Goal: Task Accomplishment & Management: Manage account settings

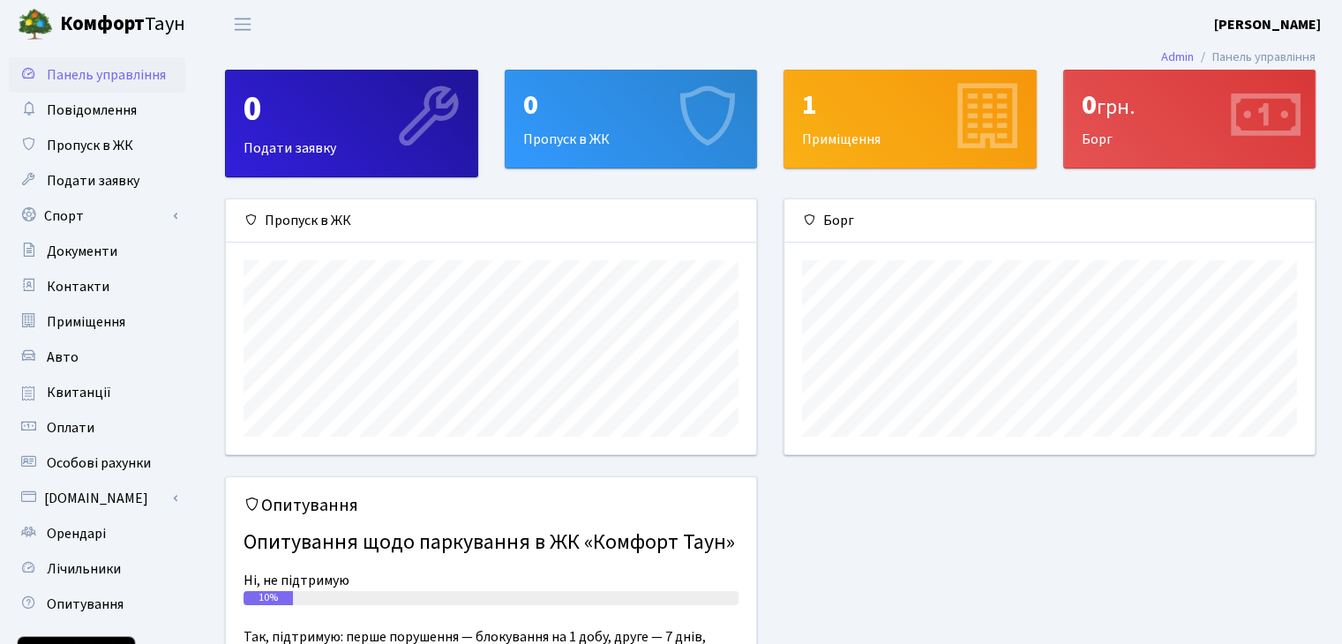
scroll to position [254, 530]
click at [102, 430] on link "Оплати" at bounding box center [97, 427] width 177 height 35
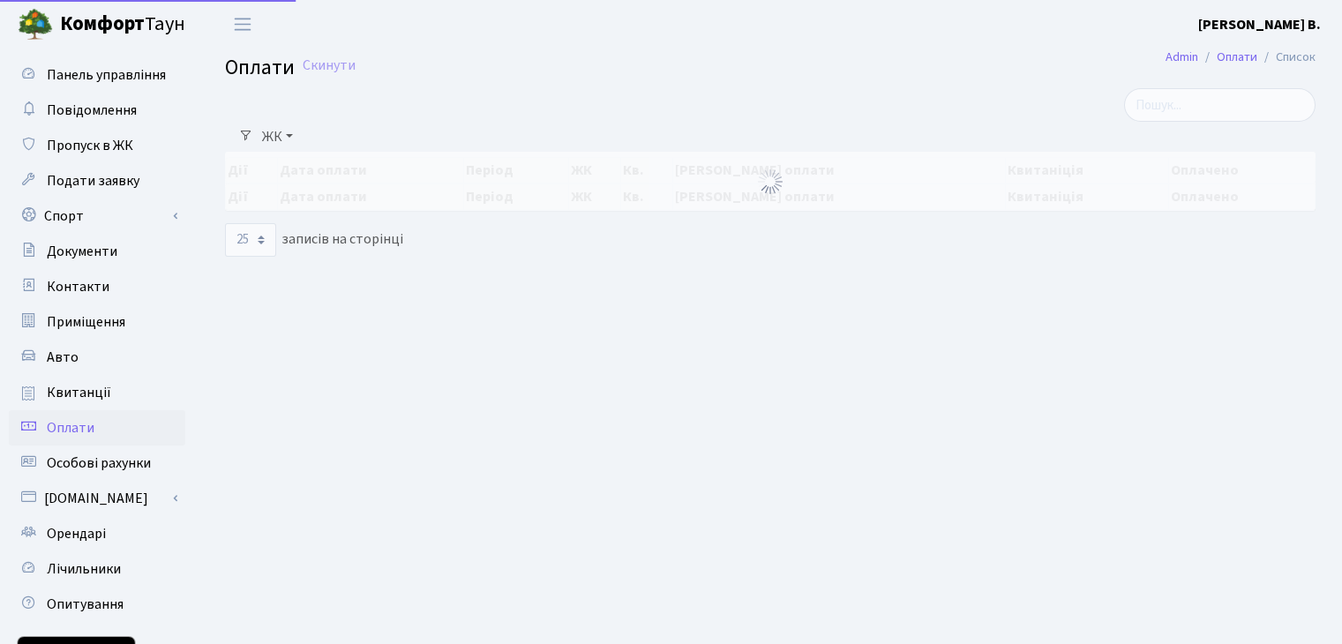
select select "25"
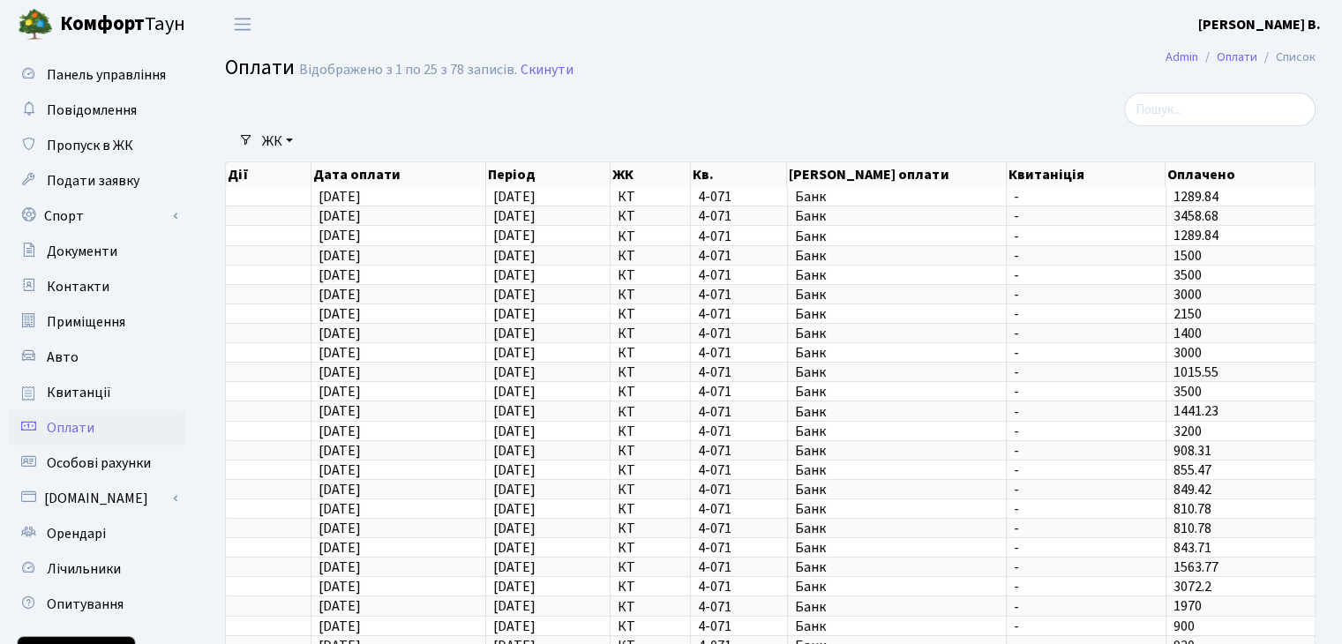
click at [145, 19] on span "Комфорт Таун" at bounding box center [122, 25] width 125 height 30
select select "25"
click at [74, 387] on span "Квитанції" at bounding box center [79, 392] width 64 height 19
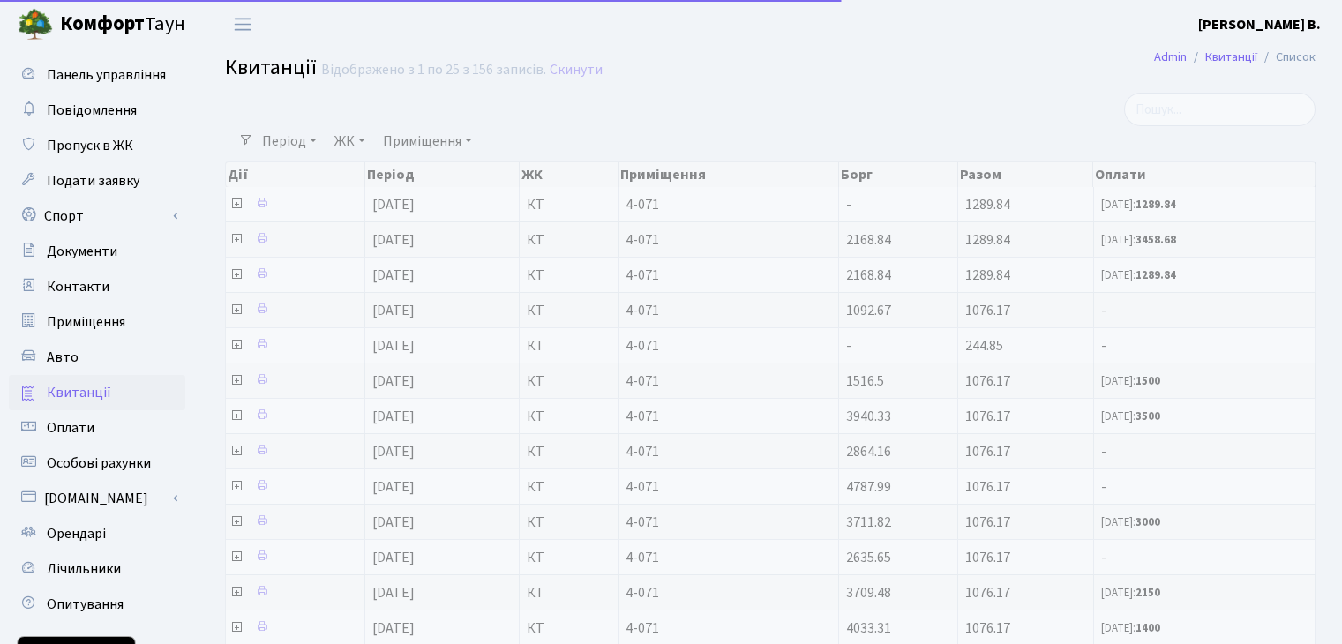
select select "25"
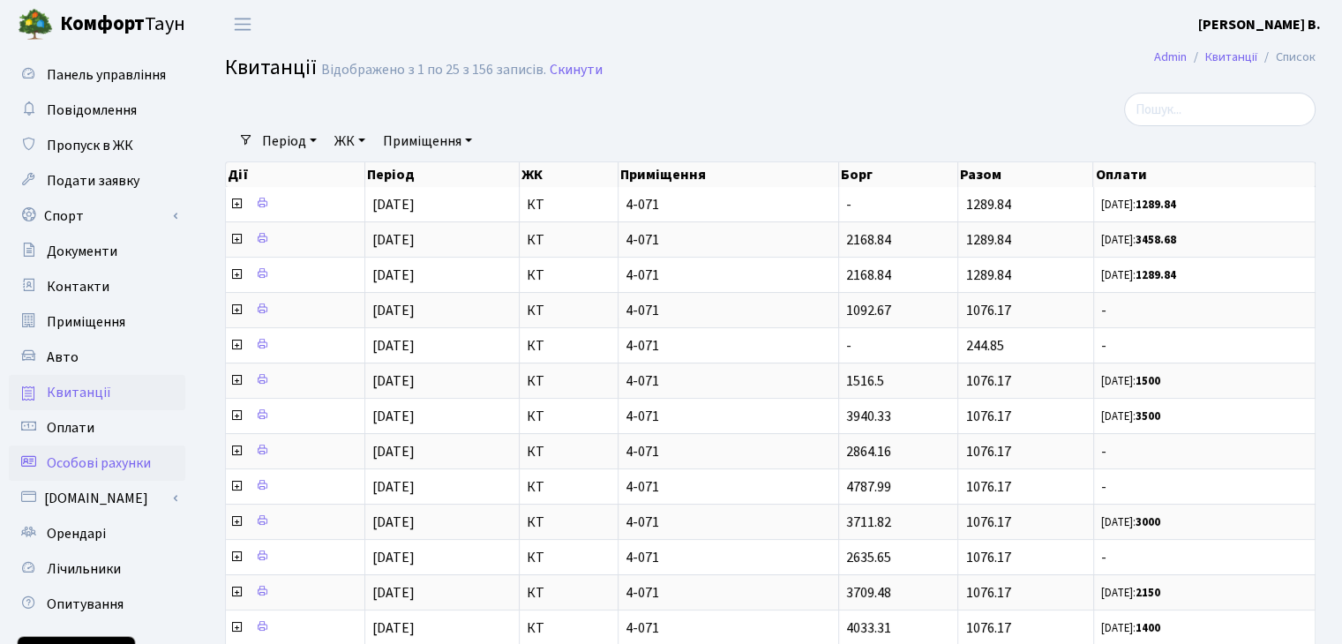
click at [83, 456] on span "Особові рахунки" at bounding box center [99, 463] width 104 height 19
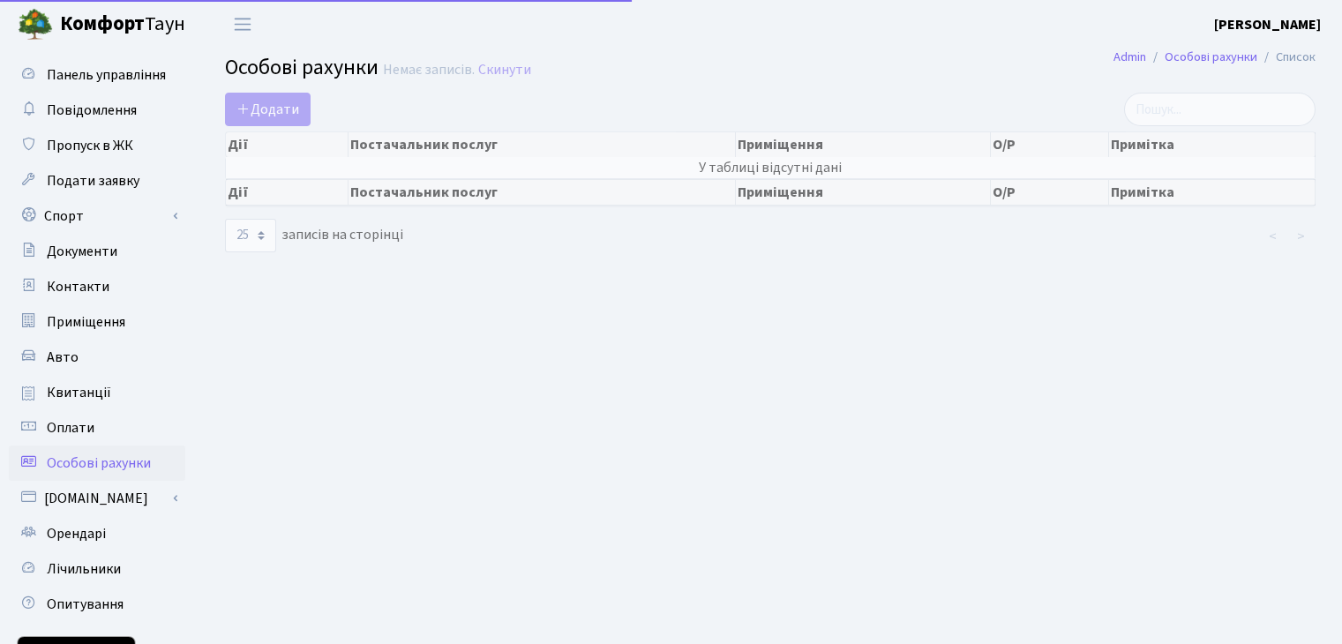
select select "25"
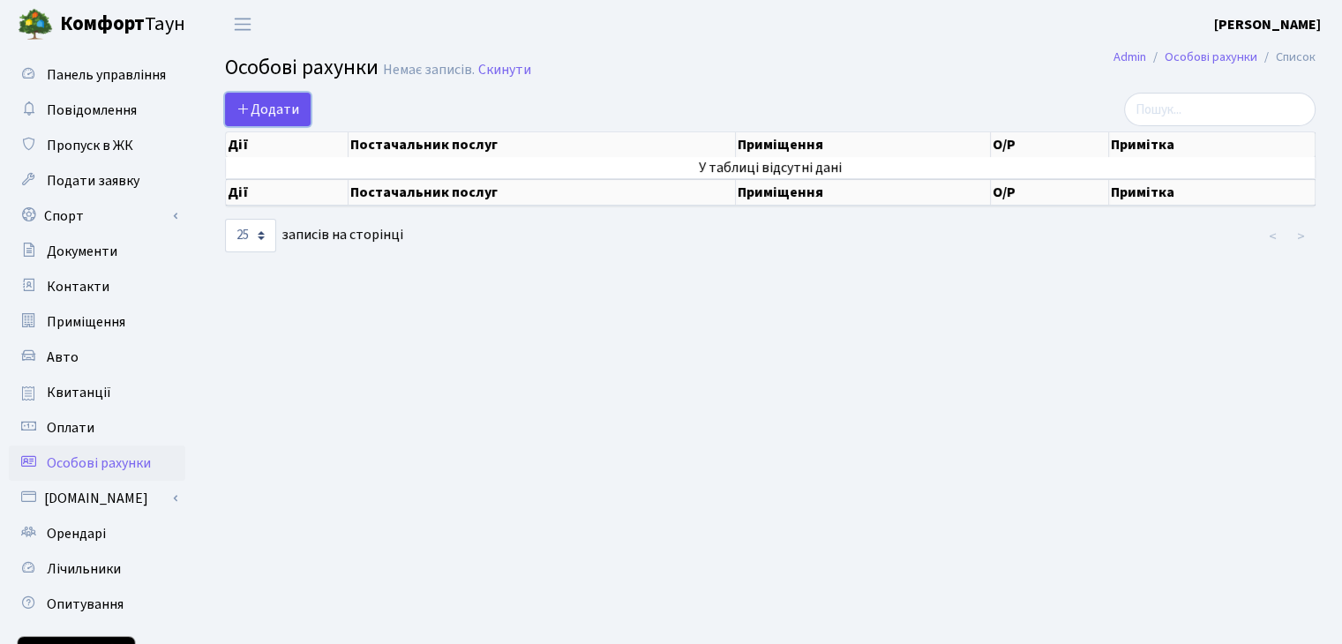
click at [250, 111] on icon at bounding box center [244, 109] width 14 height 14
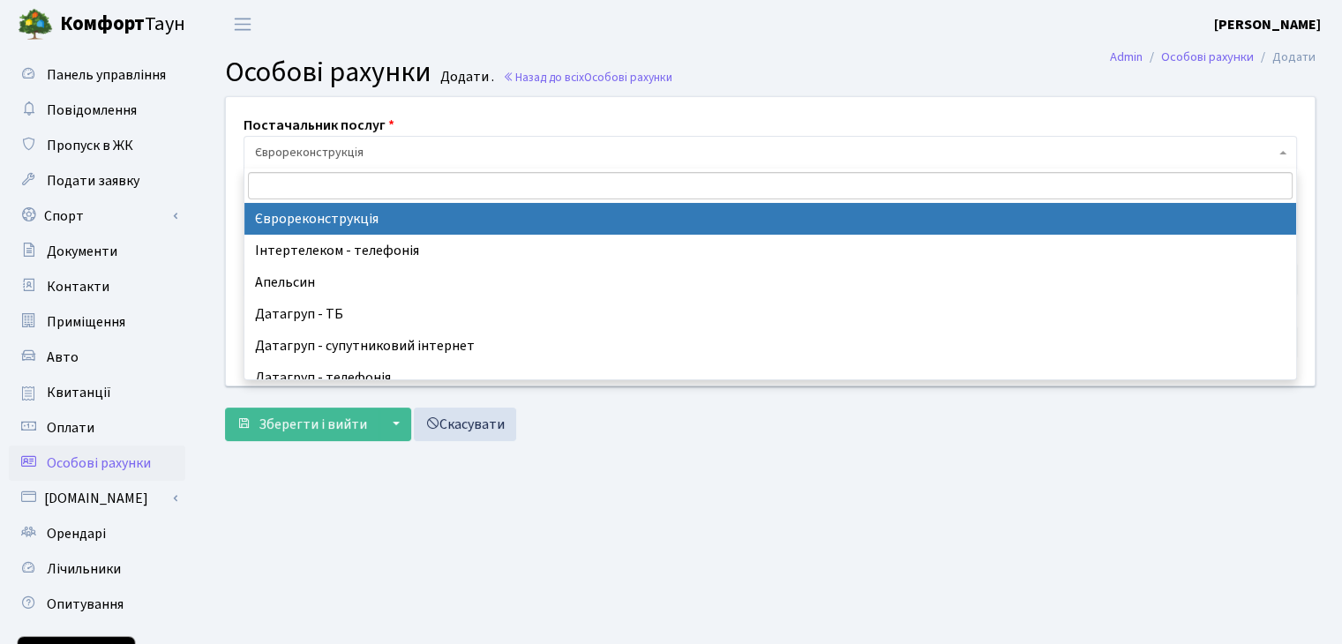
click at [358, 149] on span "Єврореконструкція" at bounding box center [765, 153] width 1020 height 18
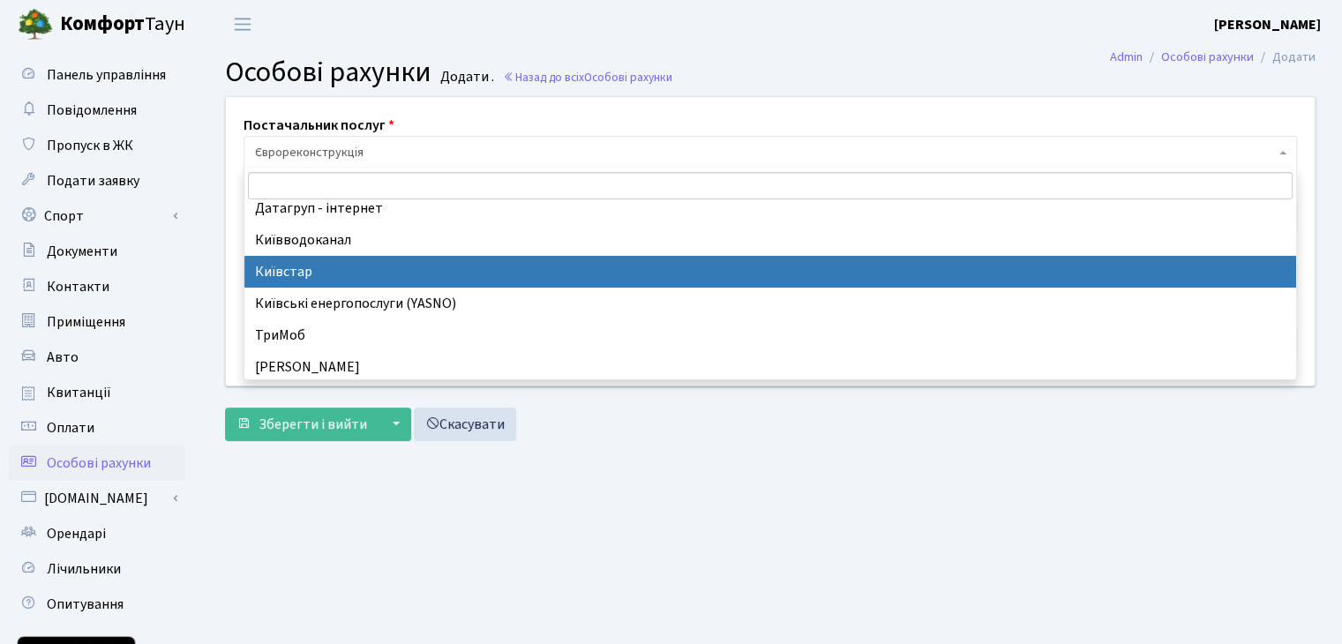
scroll to position [201, 0]
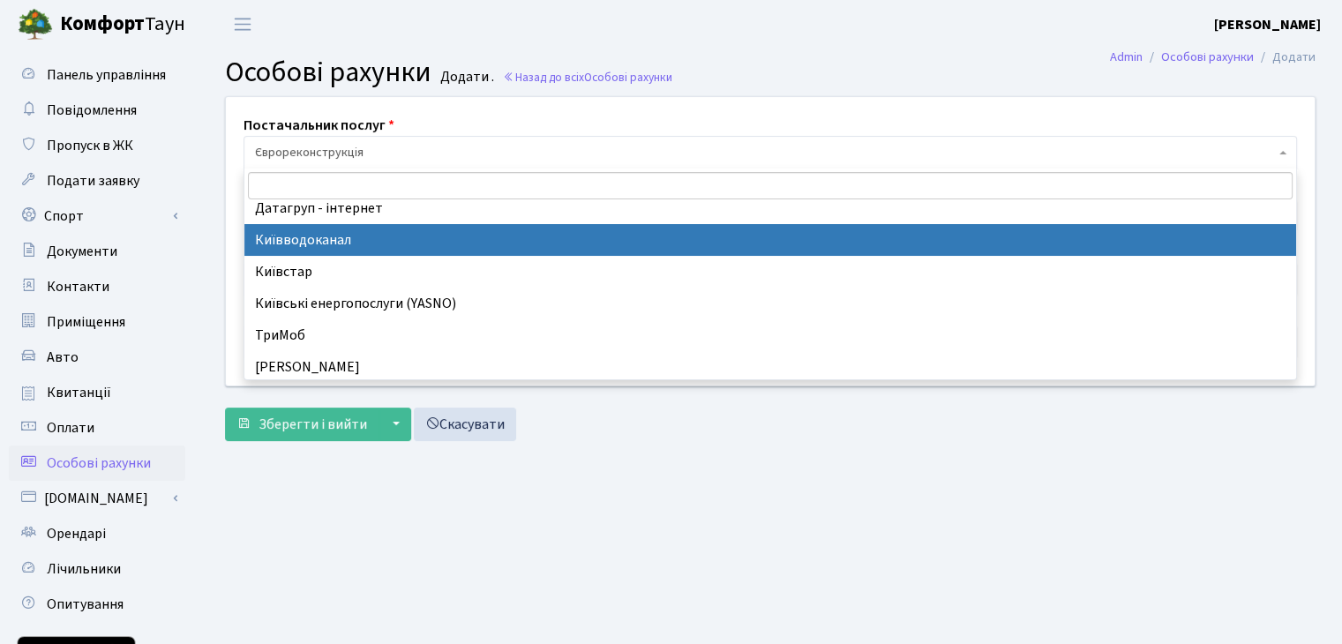
select select "1"
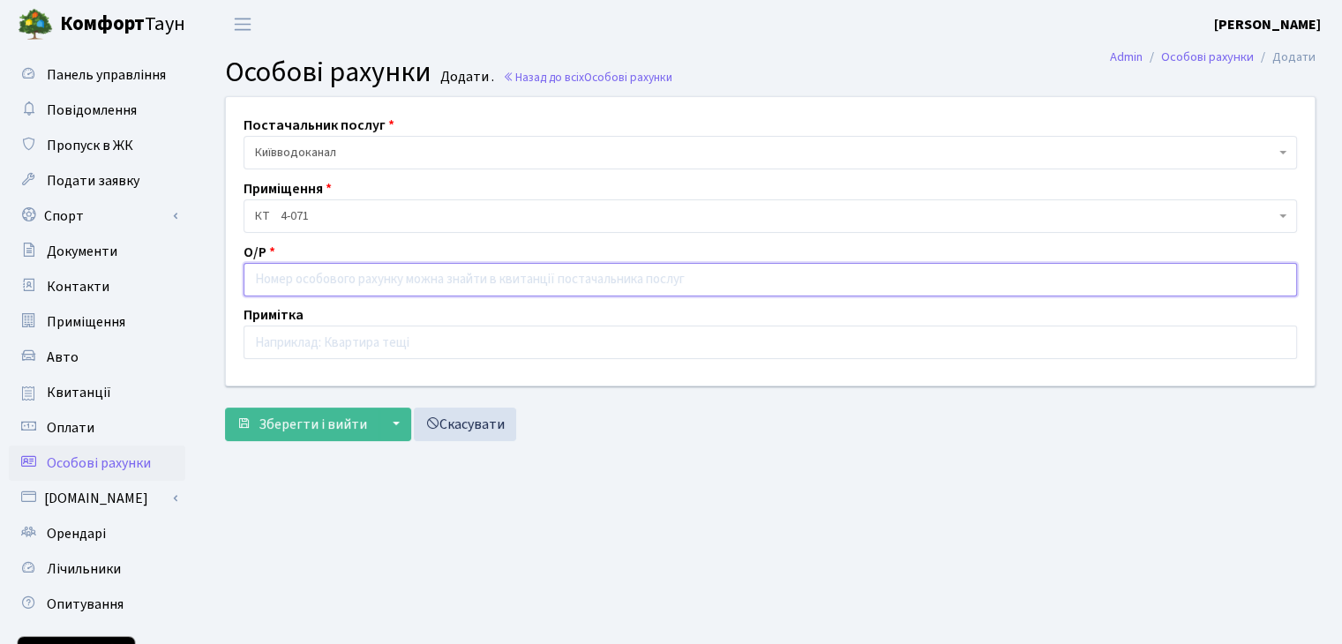
click at [376, 293] on input "text" at bounding box center [771, 280] width 1054 height 34
click at [367, 558] on main "Admin Особові рахунки Додати Особові рахунки Додати . Назад до всіх Особові рах…" at bounding box center [771, 400] width 1144 height 702
click at [391, 290] on input "text" at bounding box center [771, 280] width 1054 height 34
type input "0073129"
click at [342, 418] on span "Зберегти і вийти" at bounding box center [313, 424] width 109 height 19
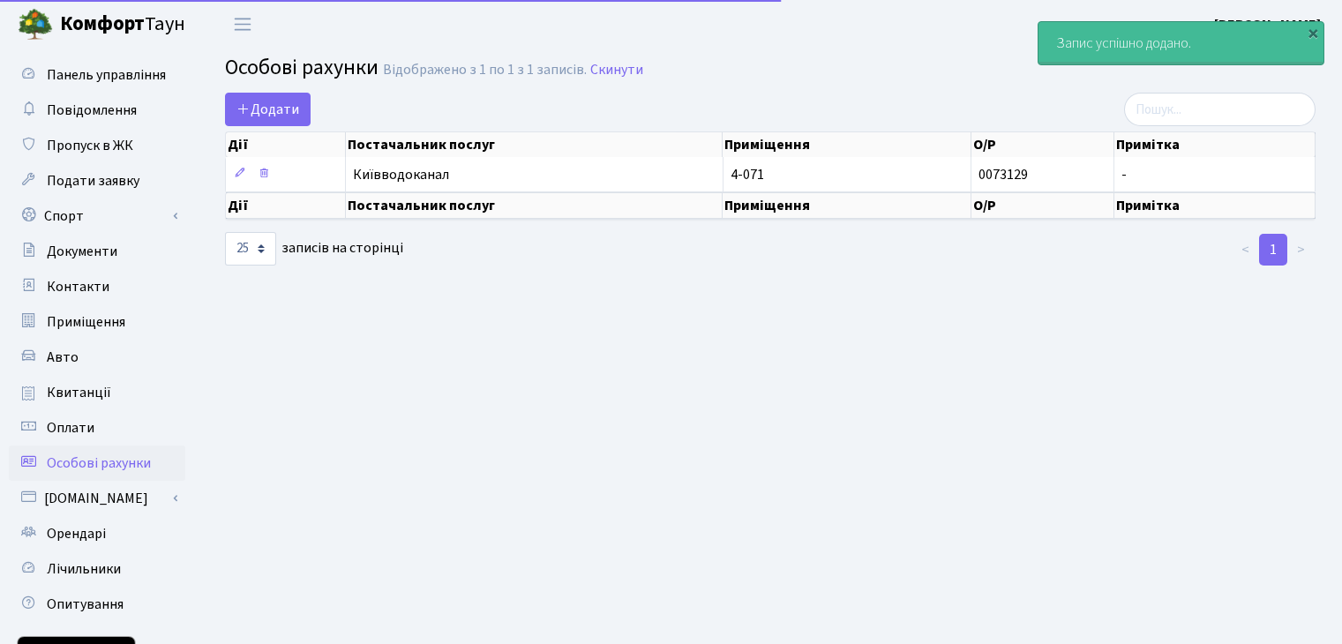
select select "25"
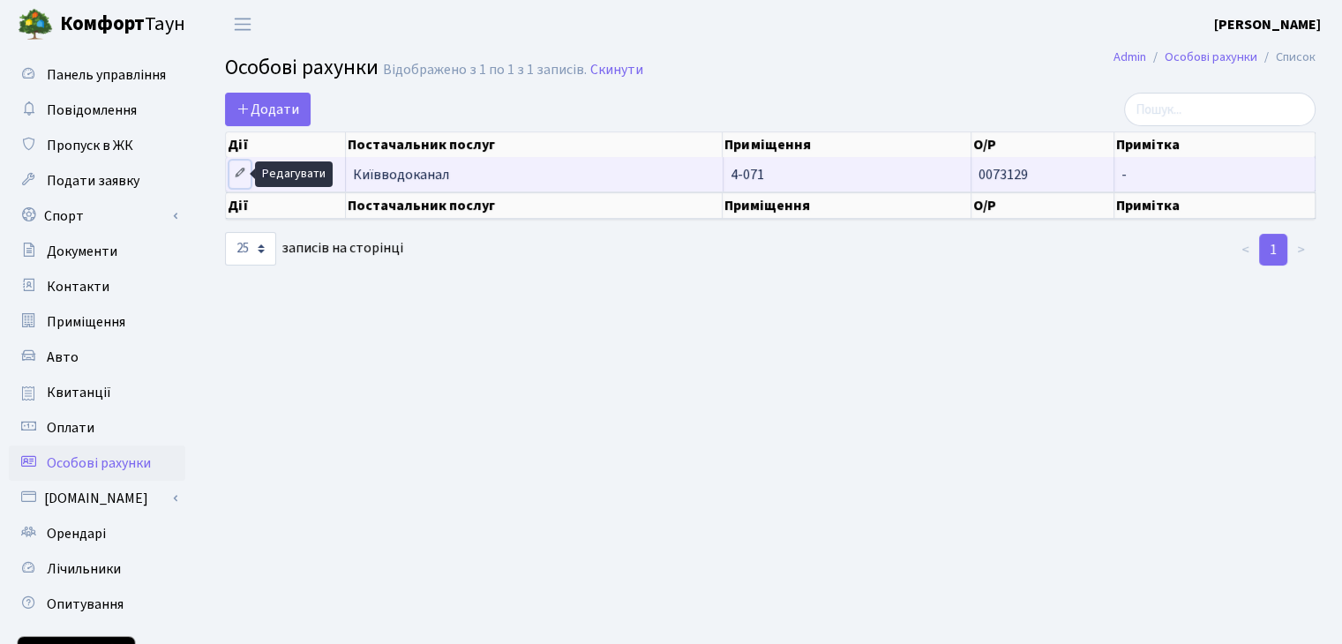
click at [234, 171] on icon at bounding box center [240, 173] width 12 height 12
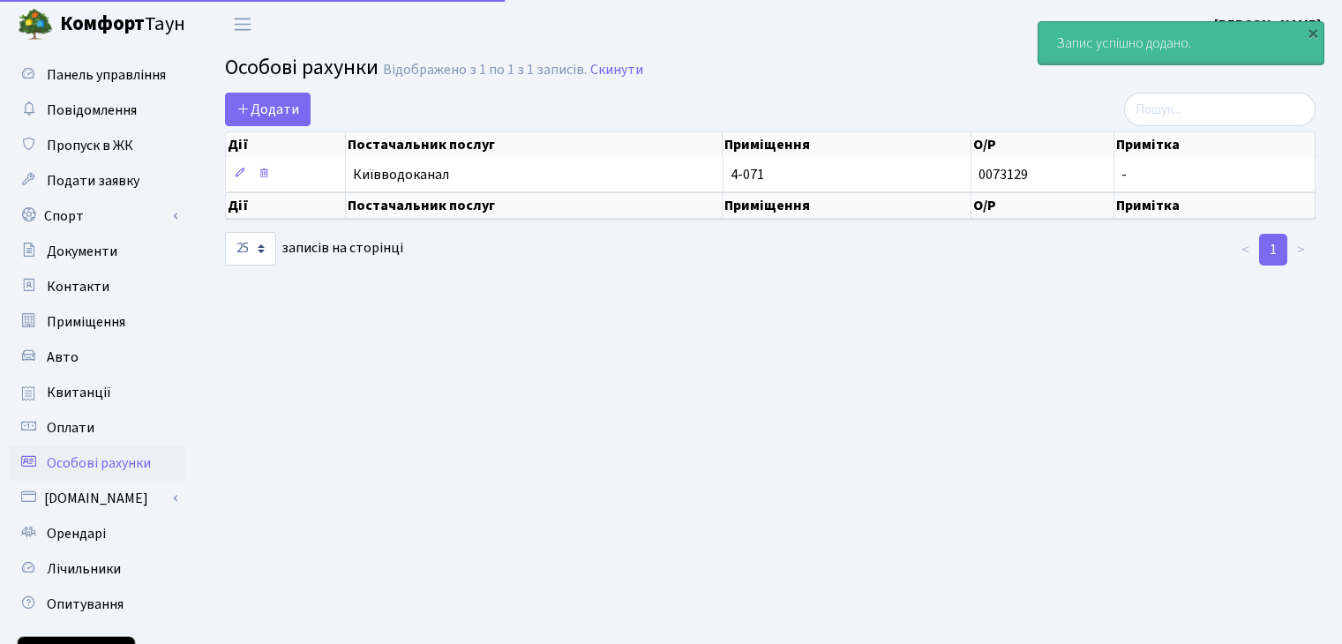
select select "25"
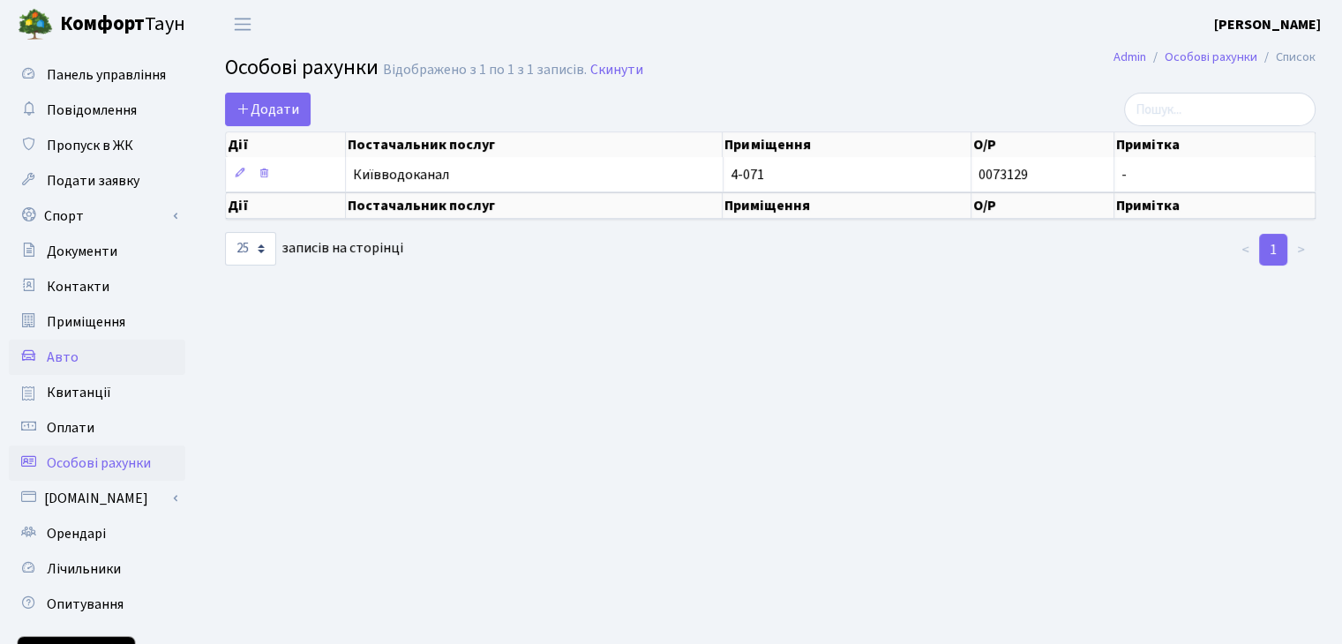
click at [86, 368] on link "Авто" at bounding box center [97, 357] width 177 height 35
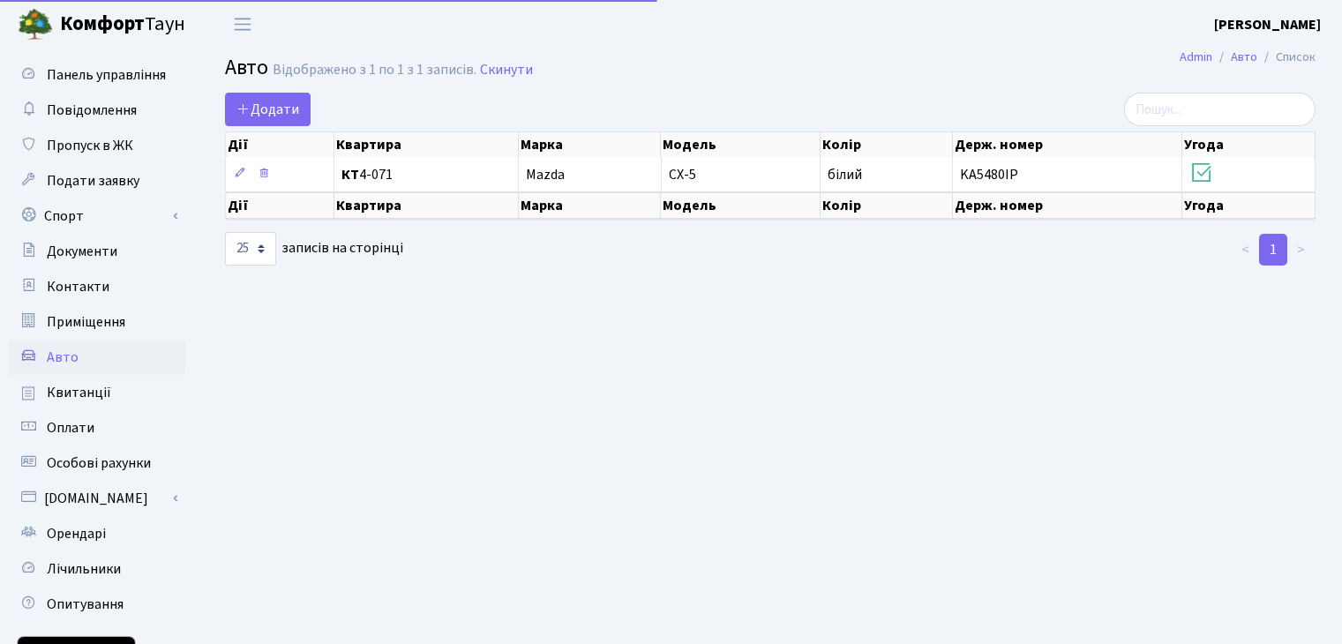
select select "25"
click at [85, 401] on span "Квитанції" at bounding box center [79, 392] width 64 height 19
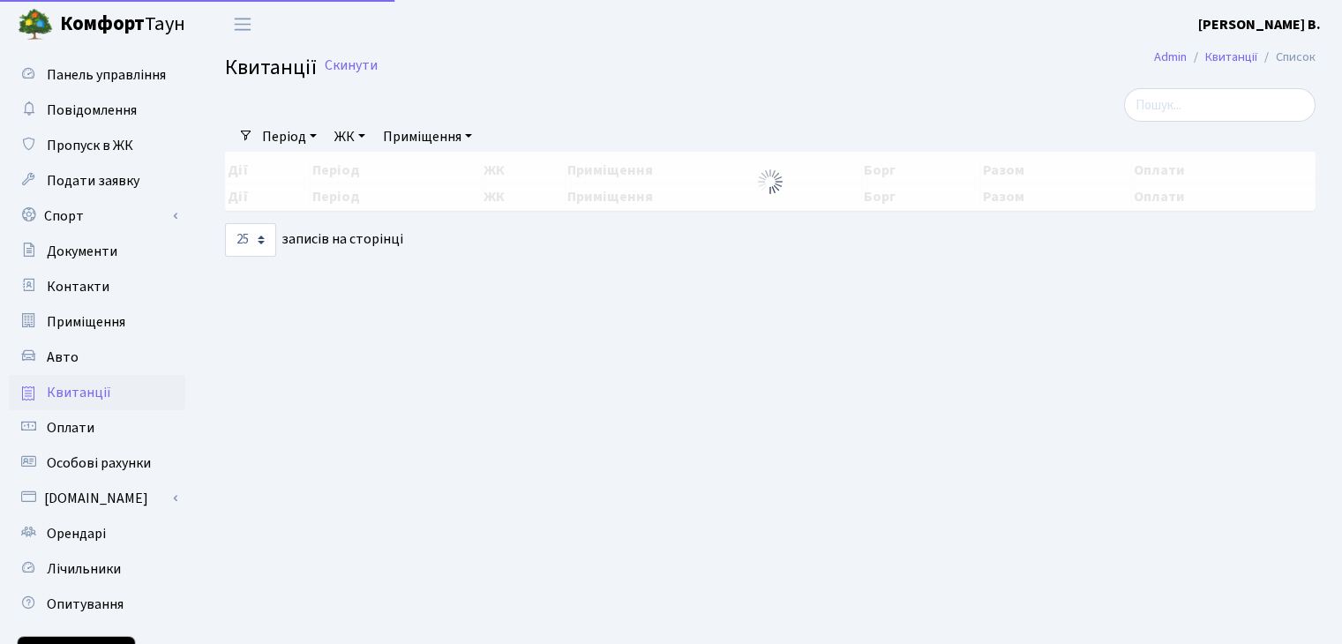
select select "25"
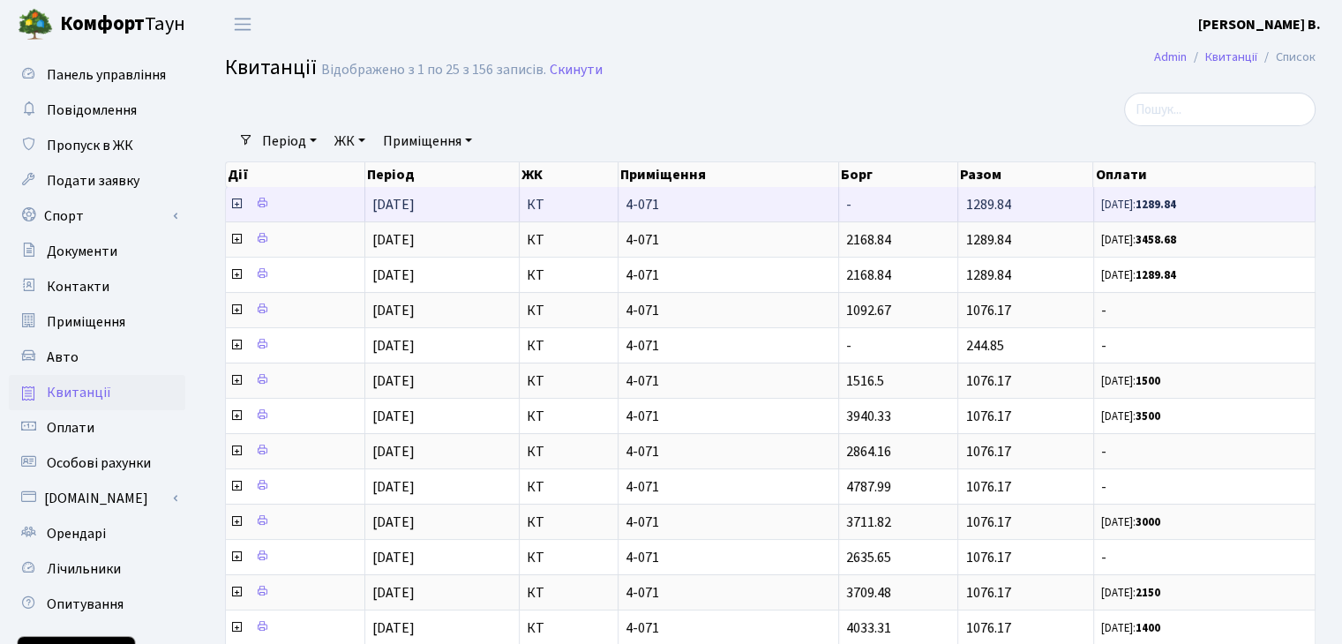
click at [232, 205] on icon at bounding box center [236, 204] width 14 height 14
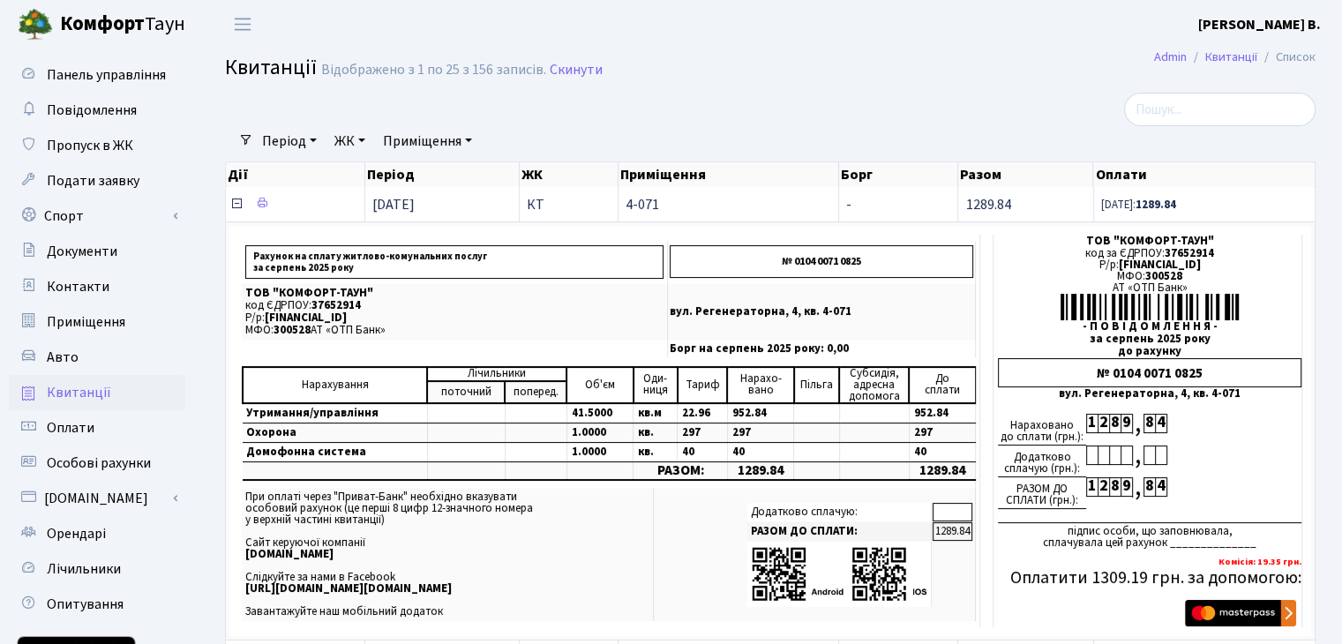
click at [233, 209] on icon at bounding box center [236, 204] width 14 height 14
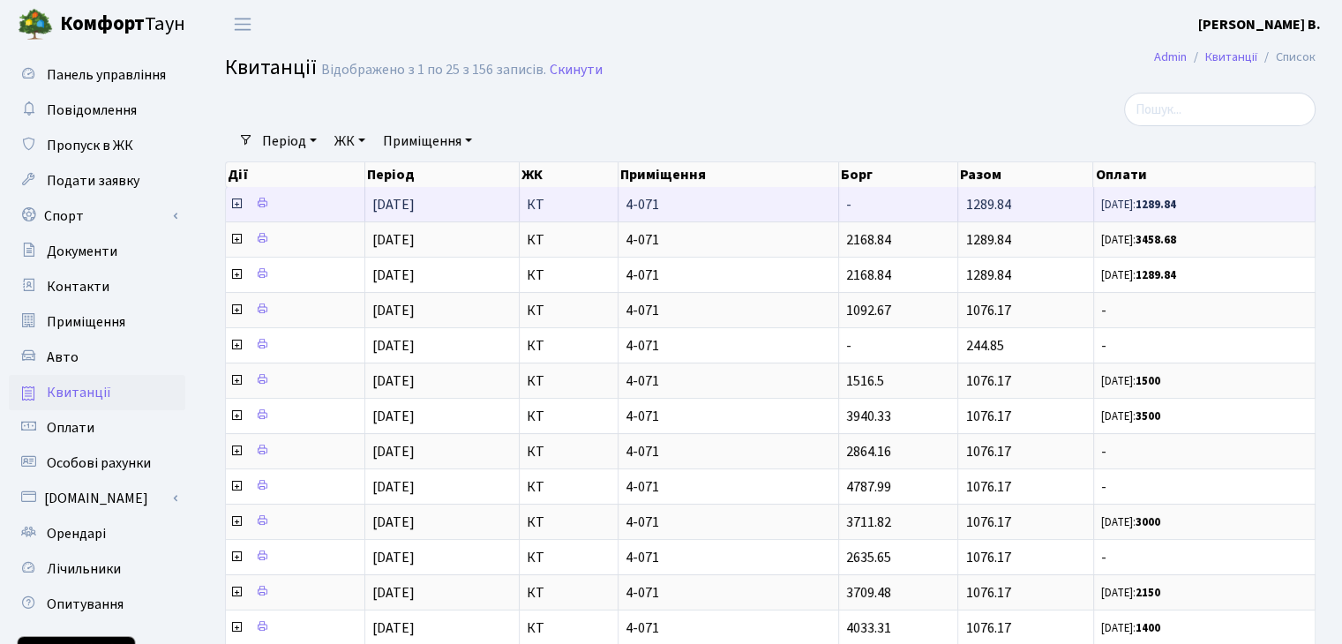
click at [233, 209] on icon at bounding box center [236, 204] width 14 height 14
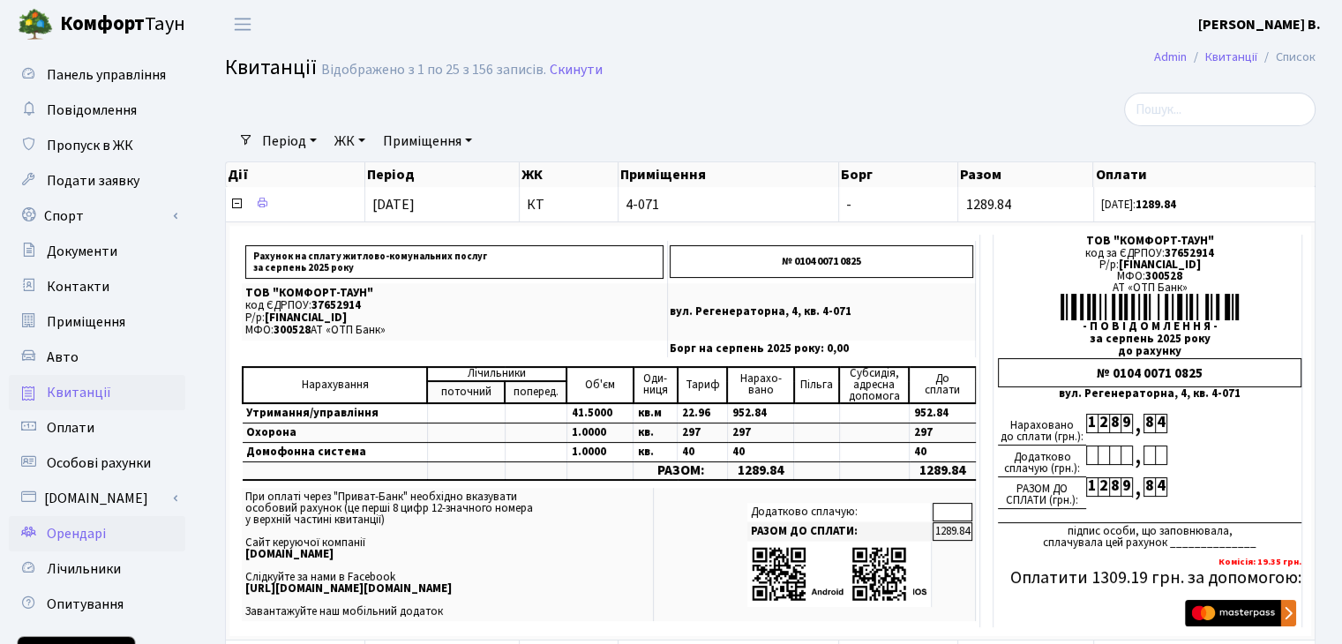
click at [82, 538] on span "Орендарі" at bounding box center [76, 533] width 59 height 19
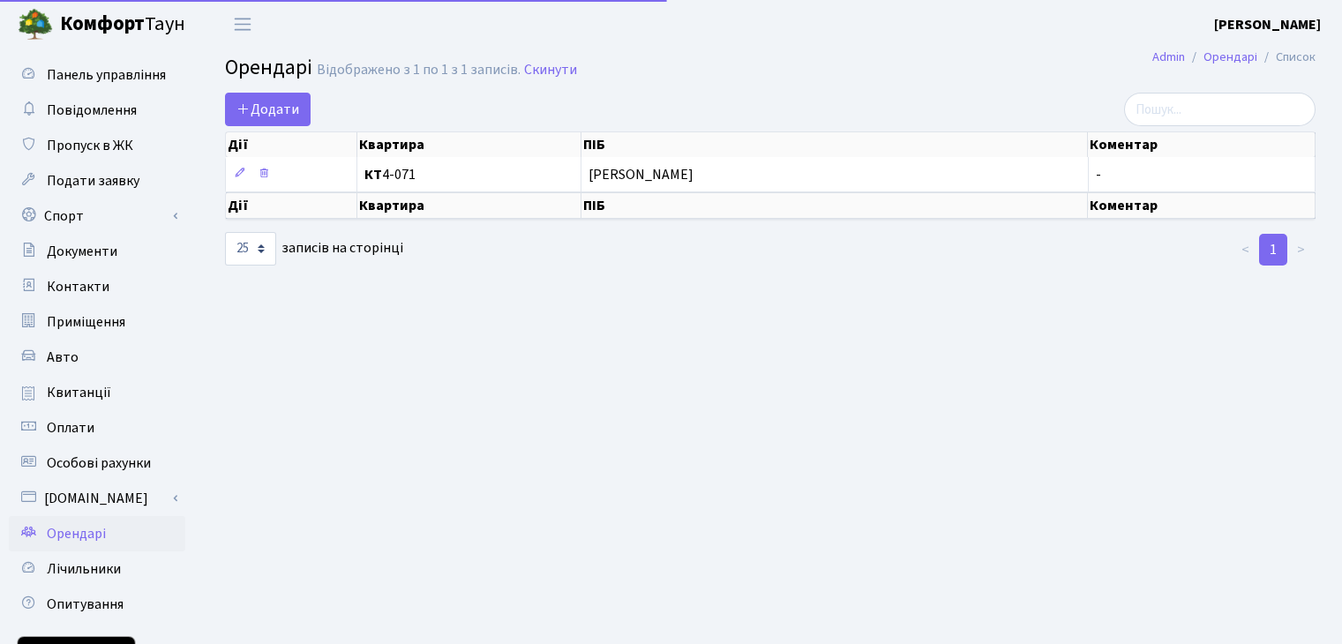
select select "25"
click at [81, 566] on span "Лічильники" at bounding box center [84, 569] width 74 height 19
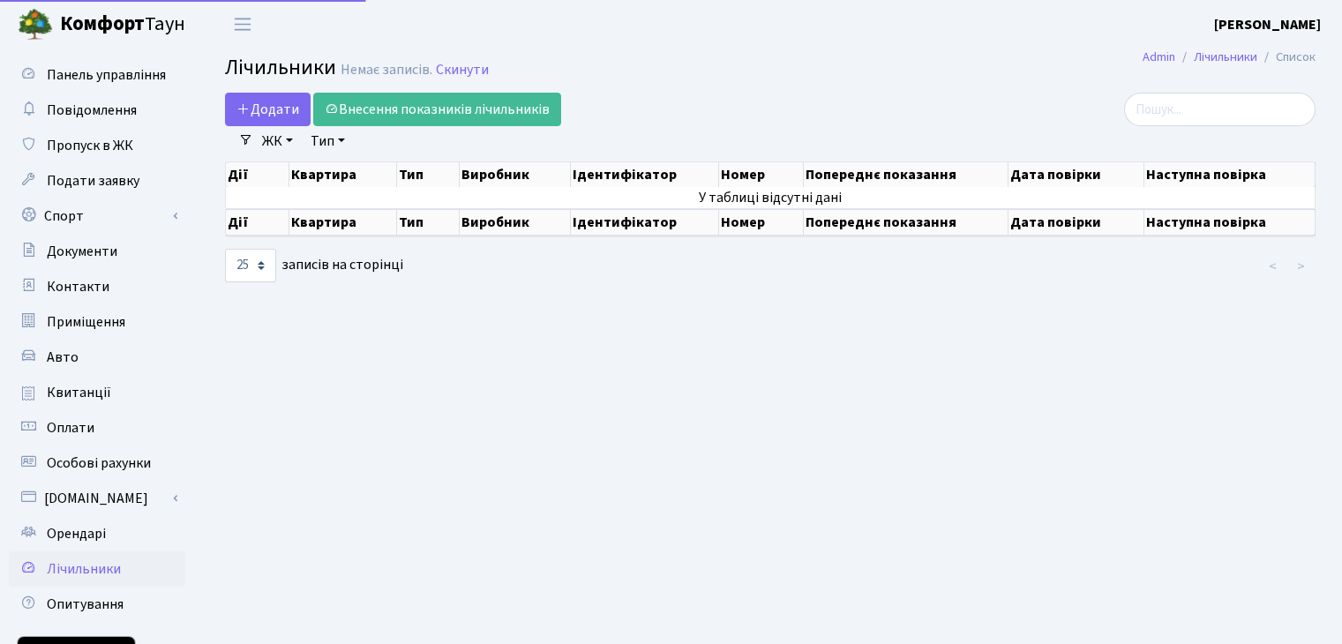
select select "25"
click at [81, 601] on span "Опитування" at bounding box center [85, 604] width 77 height 19
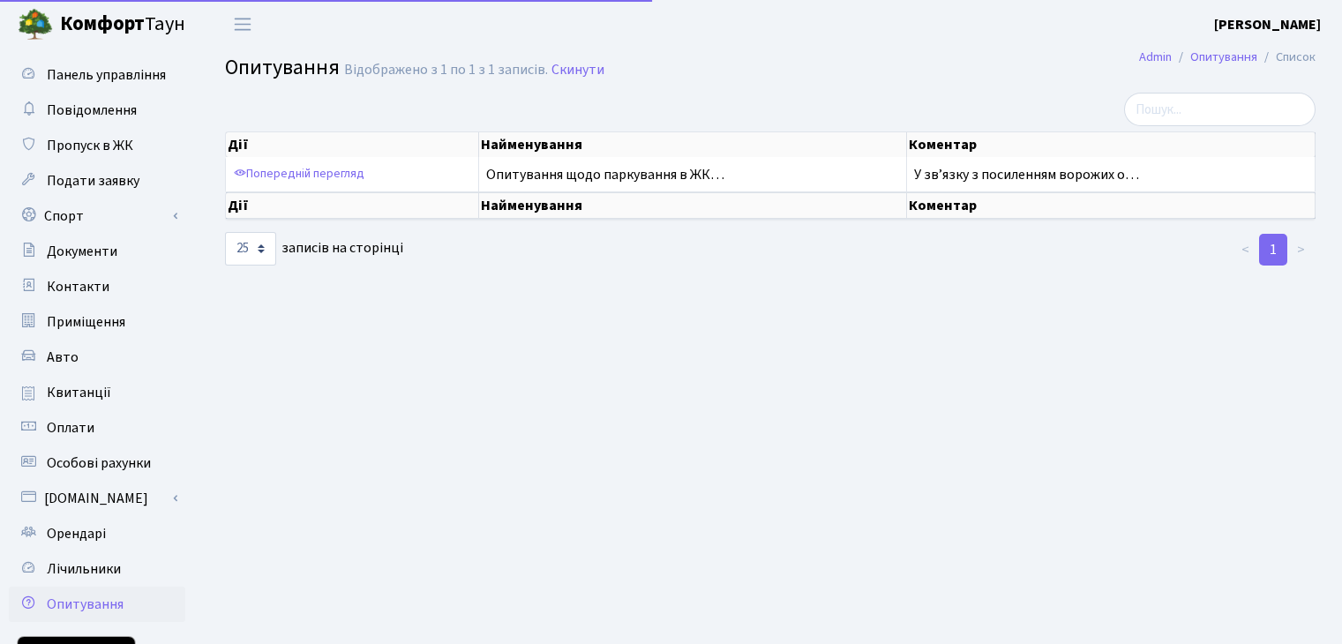
select select "25"
click at [118, 61] on link "Панель управління" at bounding box center [97, 74] width 177 height 35
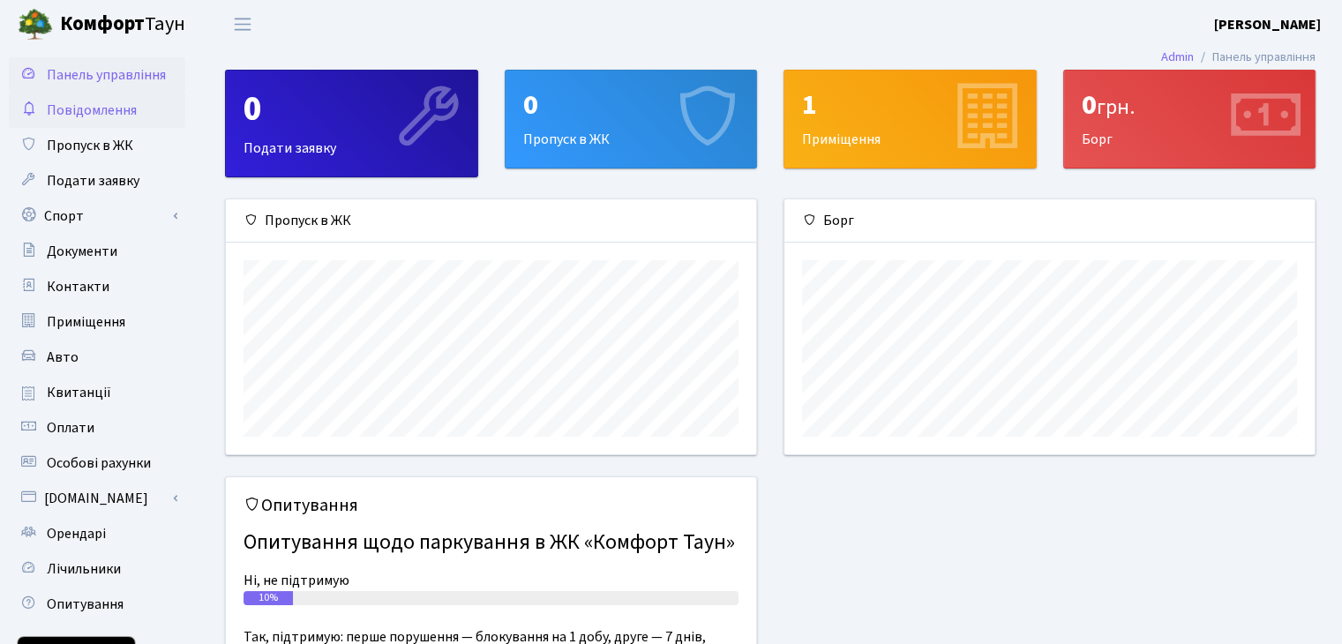
scroll to position [254, 530]
click at [95, 111] on span "Повідомлення" at bounding box center [92, 110] width 90 height 19
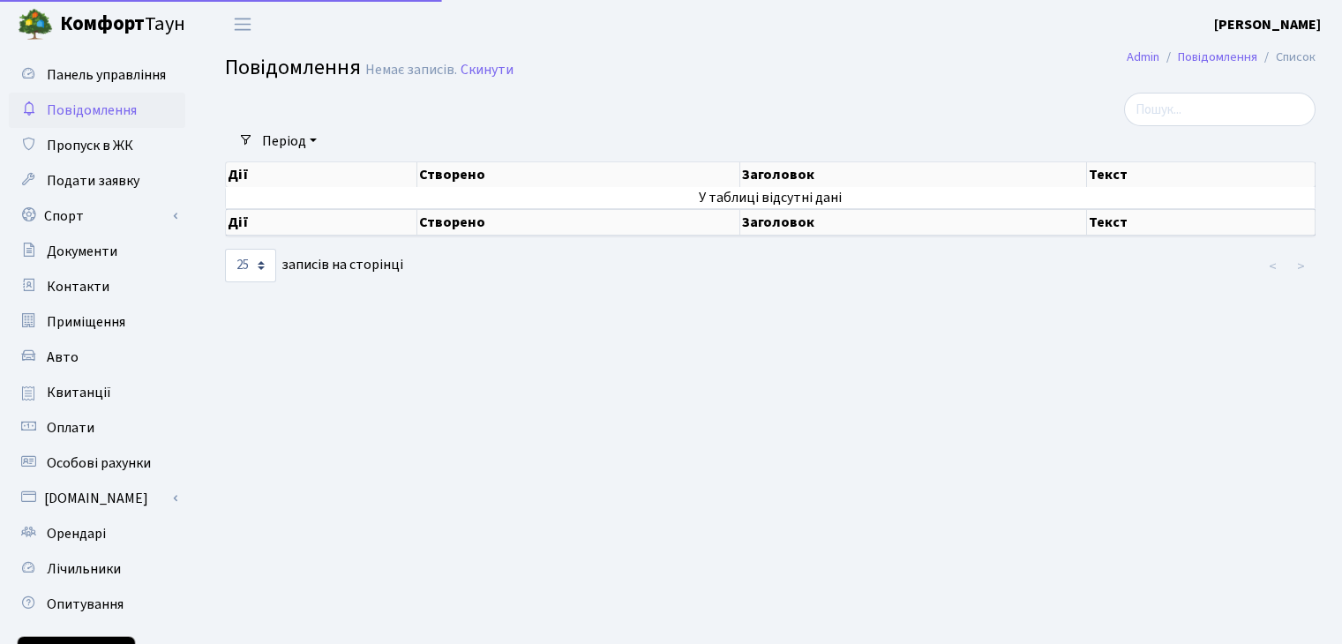
select select "25"
click at [87, 75] on span "Панель управління" at bounding box center [106, 74] width 119 height 19
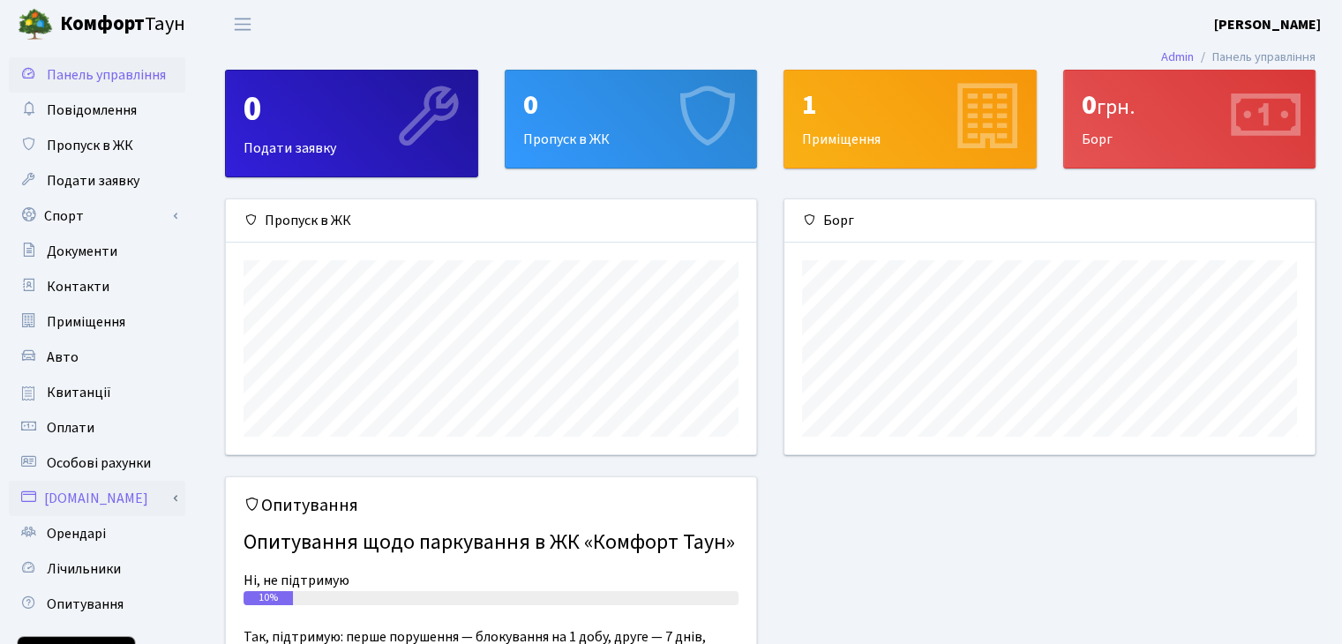
click at [119, 486] on link "[DOMAIN_NAME]" at bounding box center [97, 498] width 177 height 35
click at [124, 22] on b "Комфорт" at bounding box center [102, 24] width 85 height 28
